Goal: Check status: Check status

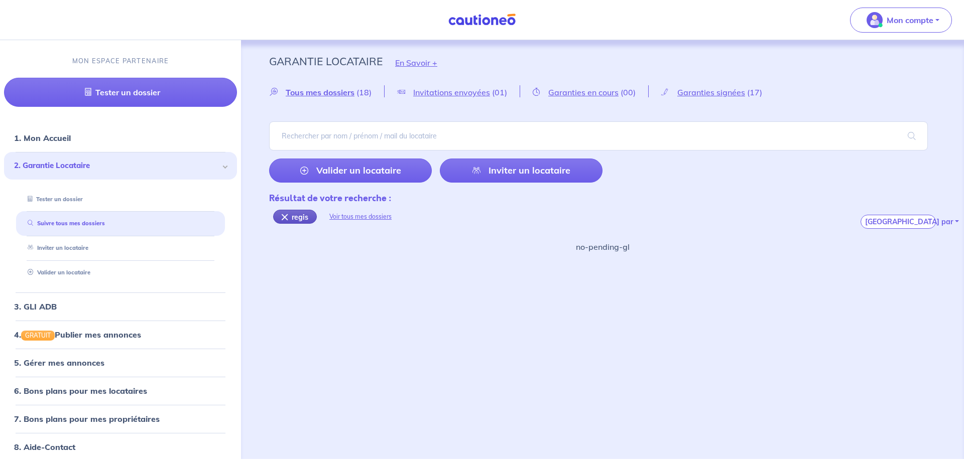
click at [284, 214] on div "regis" at bounding box center [295, 217] width 44 height 14
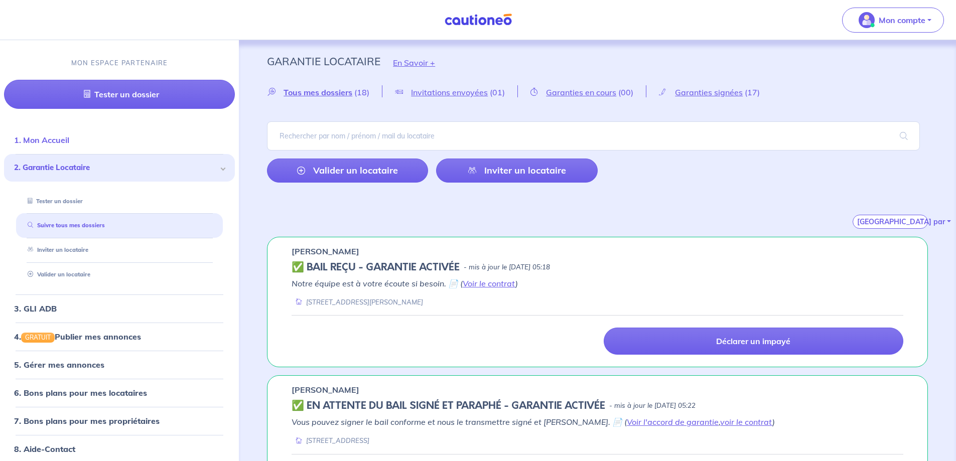
click at [69, 142] on link "1. Mon Accueil" at bounding box center [41, 140] width 55 height 10
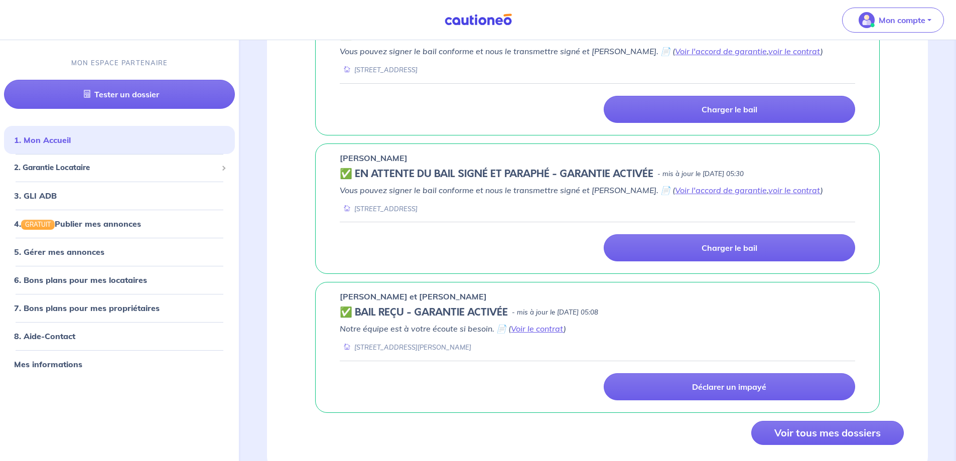
scroll to position [789, 0]
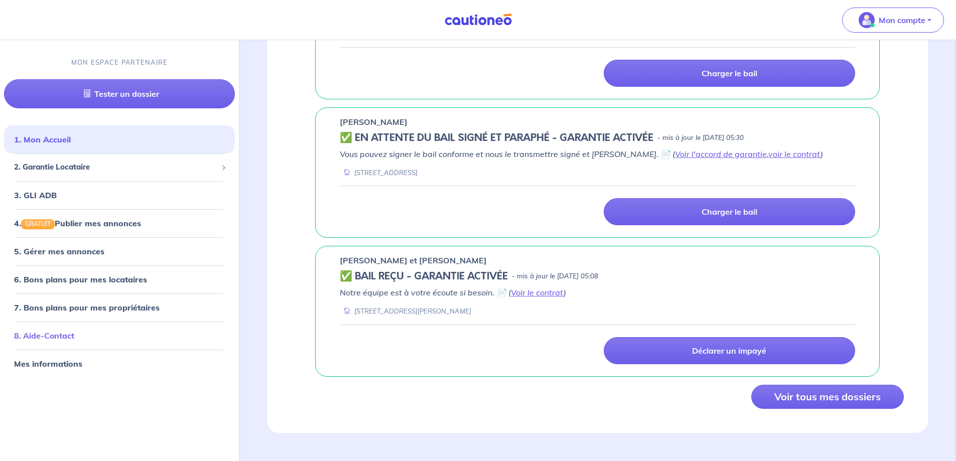
click at [60, 336] on link "8. Aide-Contact" at bounding box center [44, 336] width 60 height 10
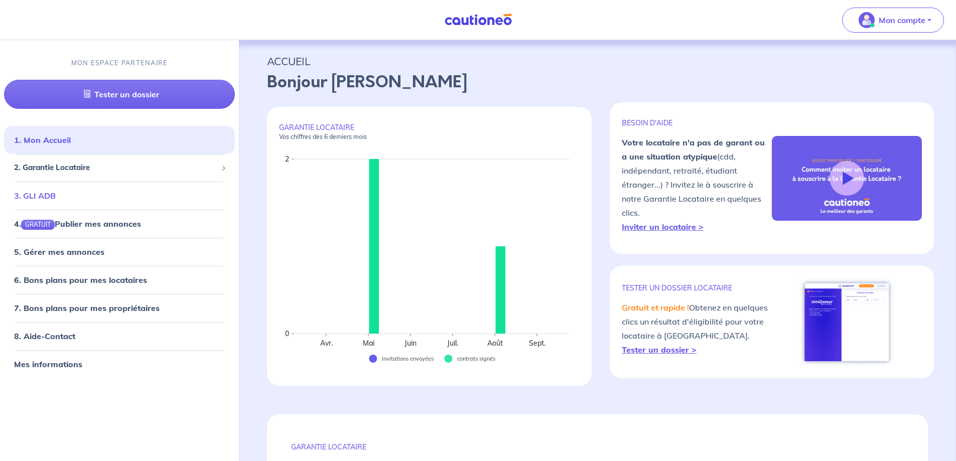
click at [56, 191] on link "3. GLI ADB" at bounding box center [35, 196] width 42 height 10
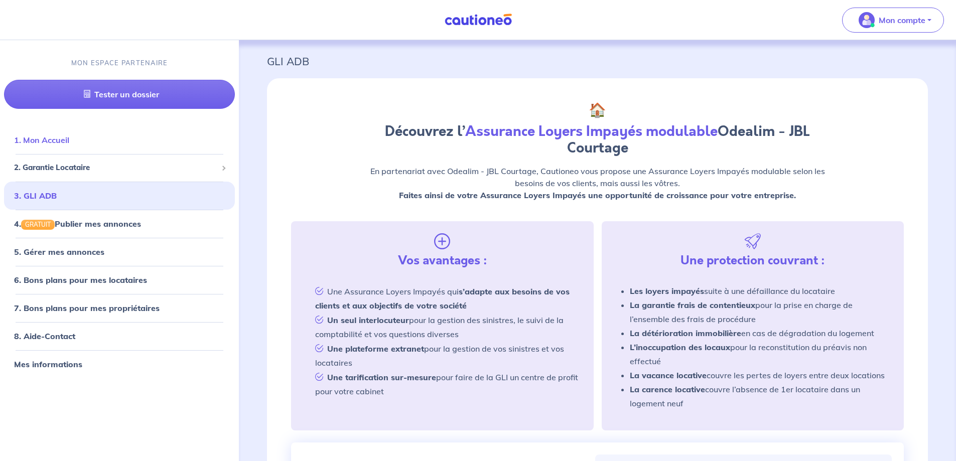
click at [64, 145] on link "1. Mon Accueil" at bounding box center [41, 140] width 55 height 10
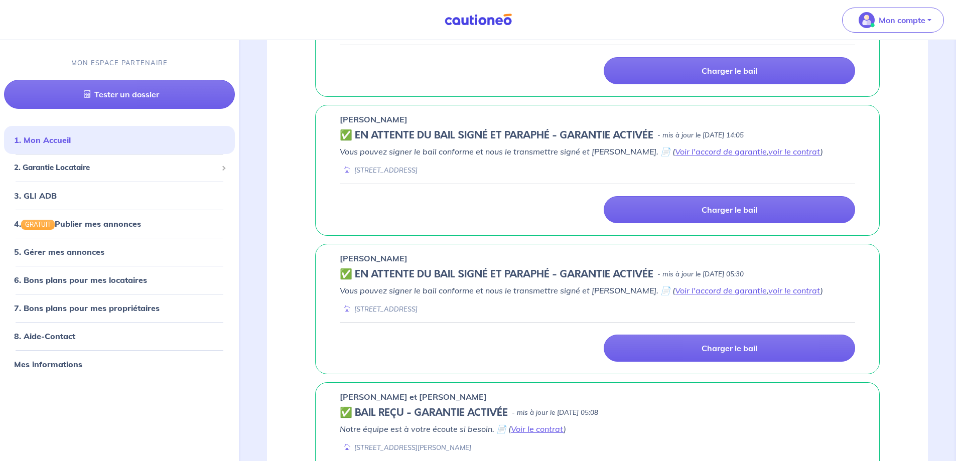
scroll to position [789, 0]
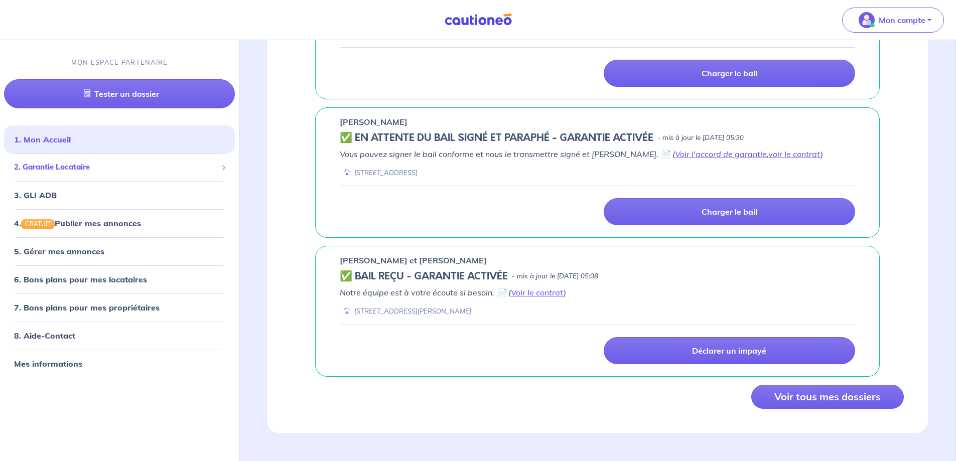
click at [57, 167] on span "2. Garantie Locataire" at bounding box center [115, 168] width 203 height 12
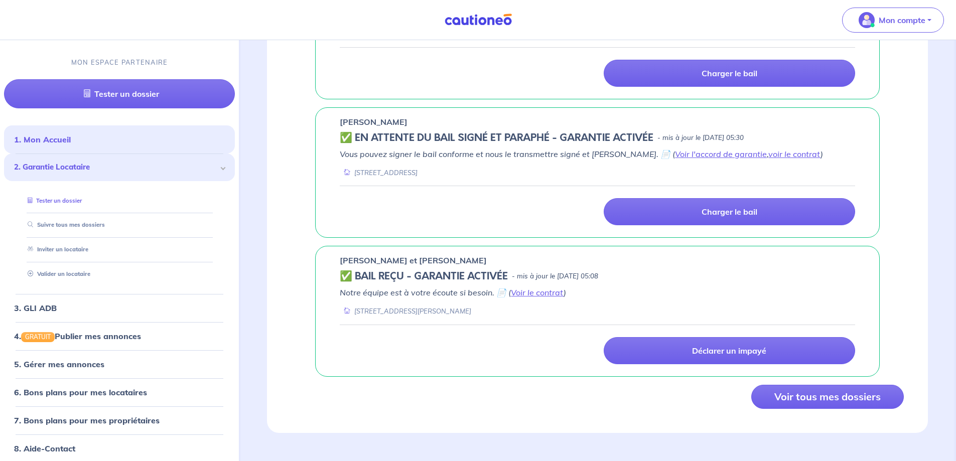
click at [76, 202] on link "Tester un dossier" at bounding box center [53, 200] width 58 height 7
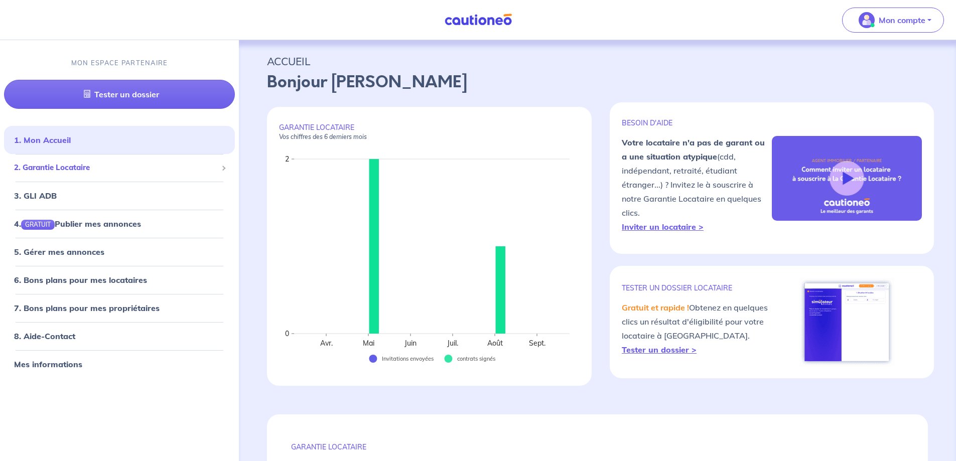
click at [71, 170] on span "2. Garantie Locataire" at bounding box center [115, 168] width 203 height 12
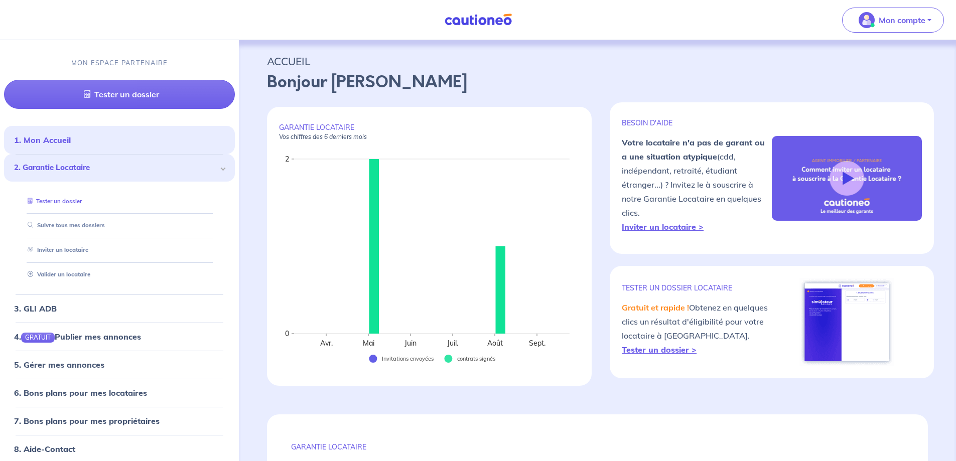
click at [56, 192] on li "Tester un dossier" at bounding box center [119, 201] width 207 height 25
click at [62, 222] on link "Suivre tous mes dossiers" at bounding box center [64, 225] width 80 height 7
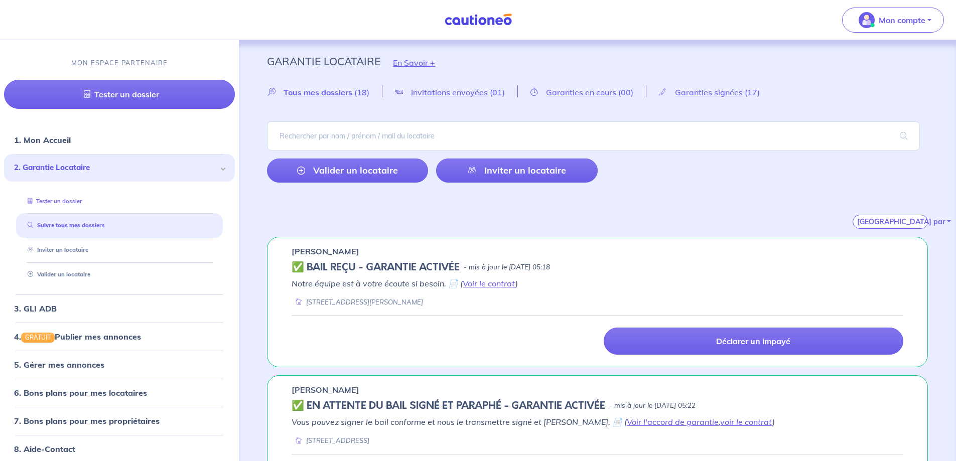
click at [81, 202] on link "Tester un dossier" at bounding box center [53, 201] width 58 height 7
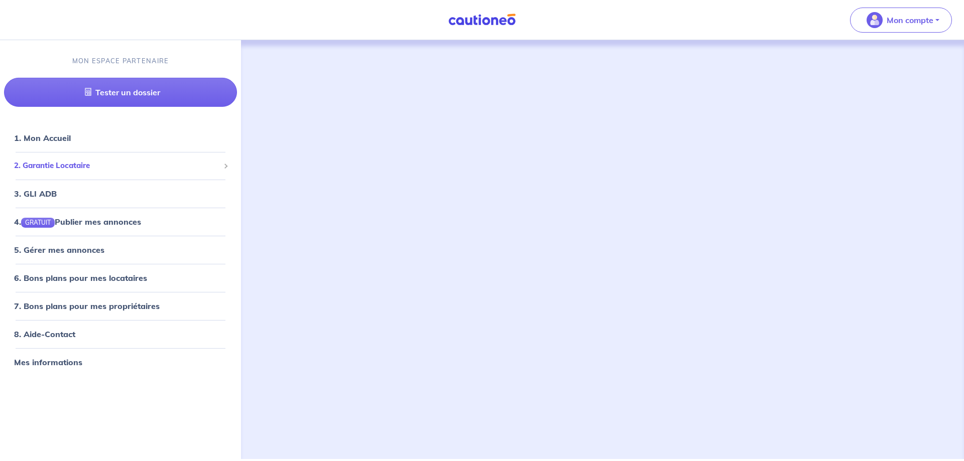
click at [66, 165] on span "2. Garantie Locataire" at bounding box center [116, 166] width 205 height 12
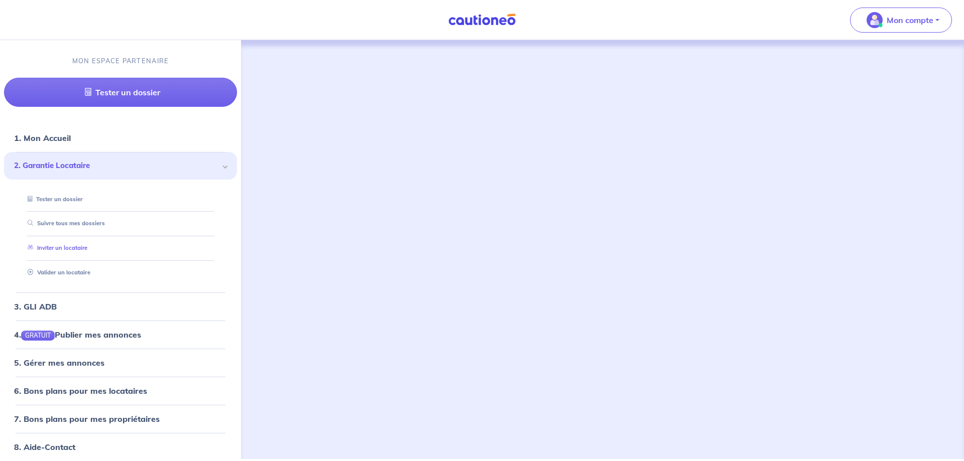
click at [75, 251] on link "Inviter un locataire" at bounding box center [56, 248] width 64 height 7
select select "FR"
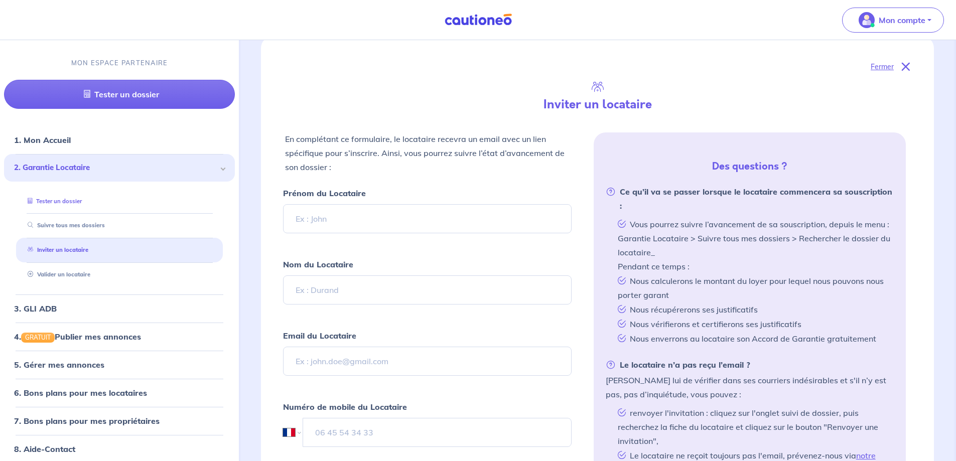
click at [82, 201] on link "Tester un dossier" at bounding box center [53, 201] width 58 height 7
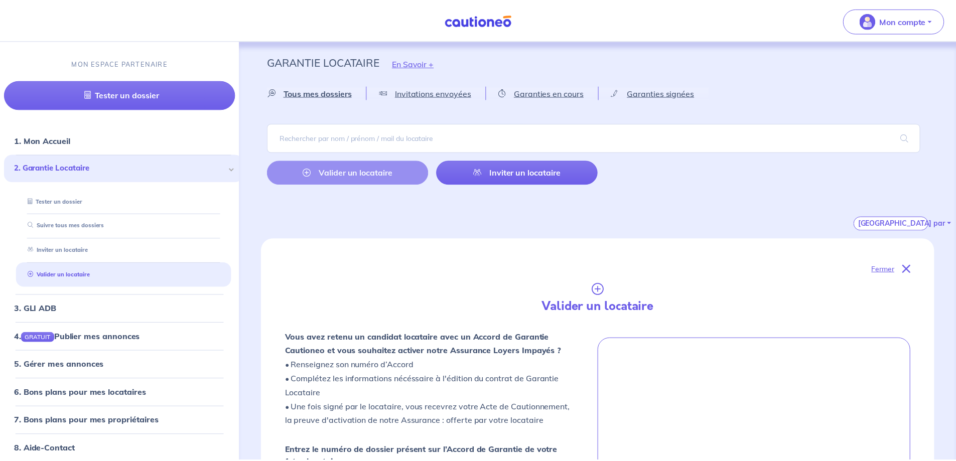
scroll to position [250, 0]
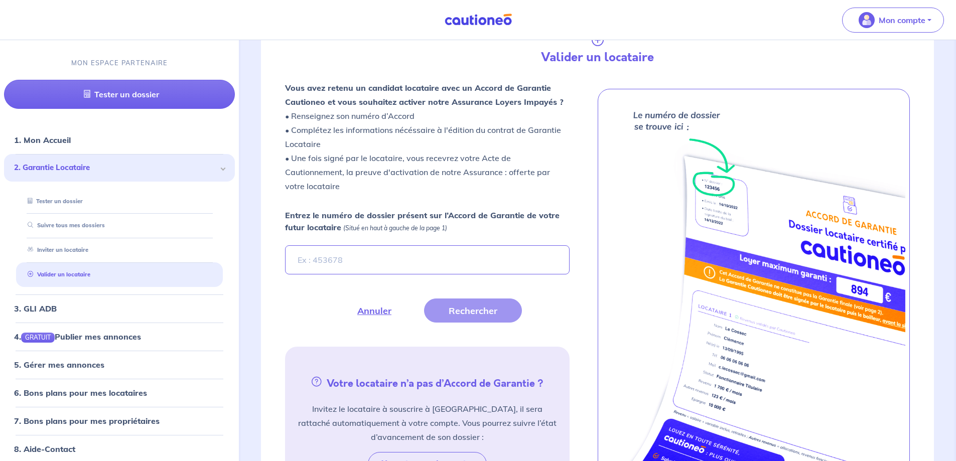
click at [340, 262] on input "Entrez le numéro de dossier présent sur l’Accord de Garantie de votre futur loc…" at bounding box center [427, 260] width 284 height 29
type input "l"
type input "12xr0R"
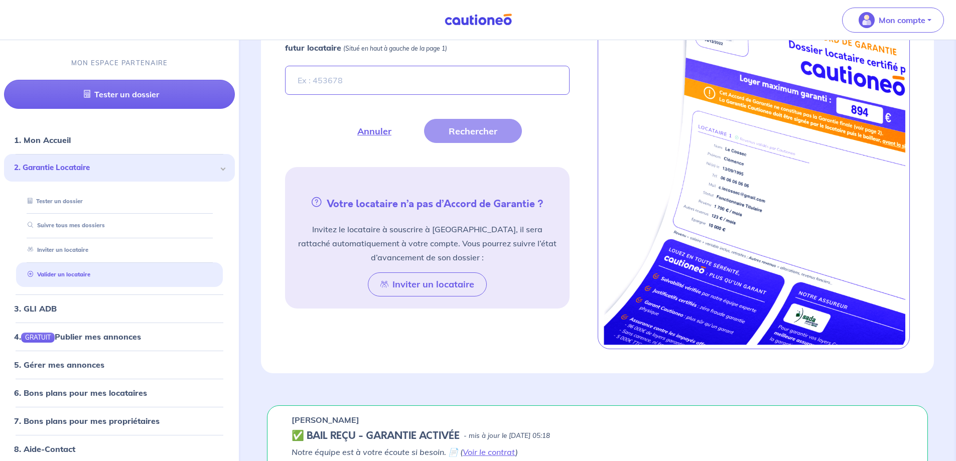
scroll to position [178, 0]
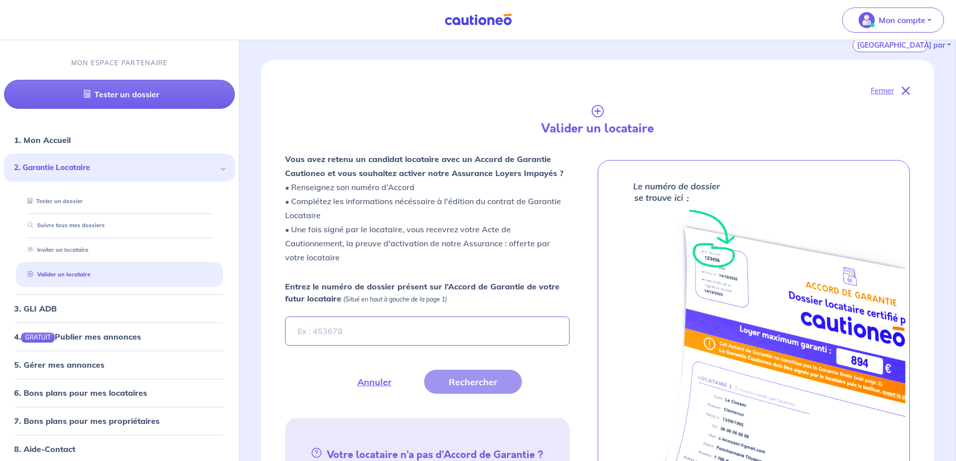
click at [420, 320] on input "Entrez le numéro de dossier présent sur l’Accord de Garantie de votre futur loc…" at bounding box center [427, 331] width 284 height 29
click at [303, 335] on input "12xr0R" at bounding box center [427, 331] width 284 height 29
type input "l2xr0R"
click at [442, 381] on button "Rechercher" at bounding box center [473, 382] width 98 height 24
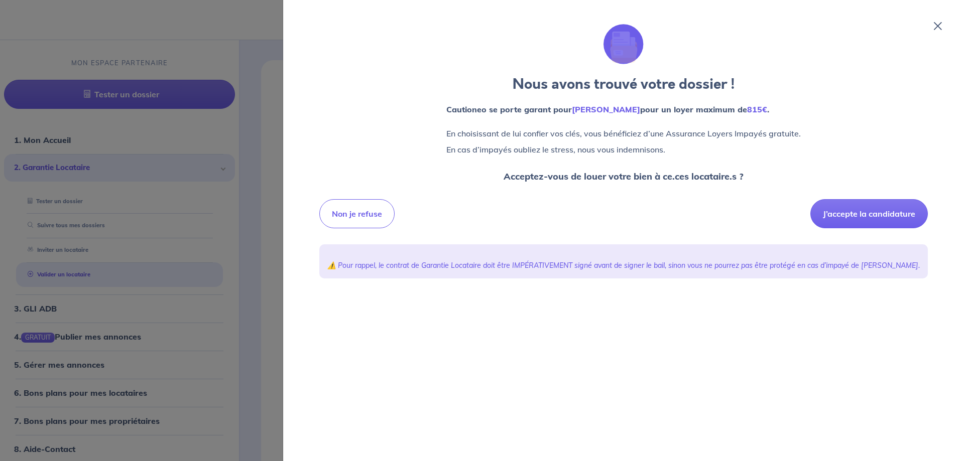
click at [196, 264] on div at bounding box center [482, 230] width 964 height 461
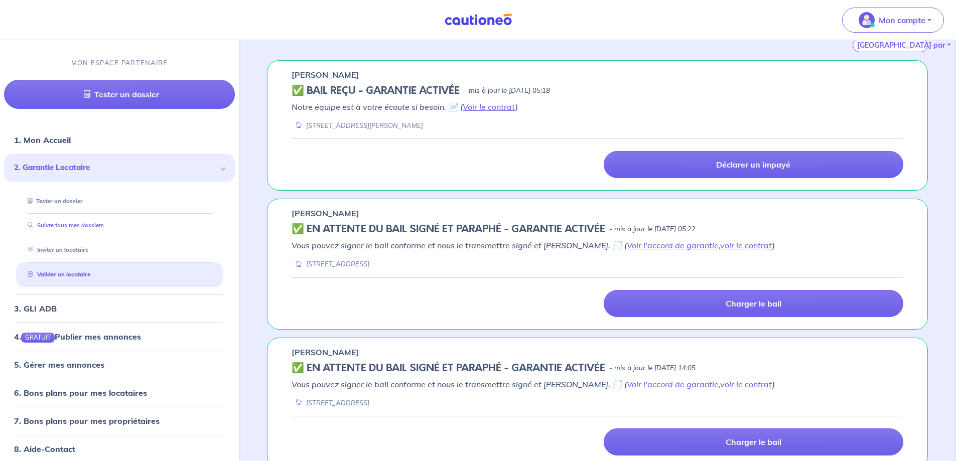
click at [71, 224] on link "Suivre tous mes dossiers" at bounding box center [64, 225] width 80 height 7
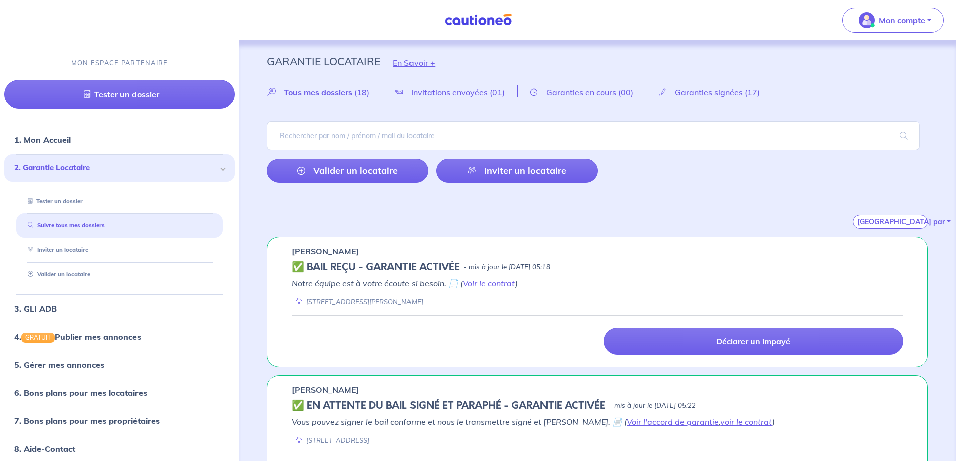
scroll to position [50, 0]
